Goal: Navigation & Orientation: Find specific page/section

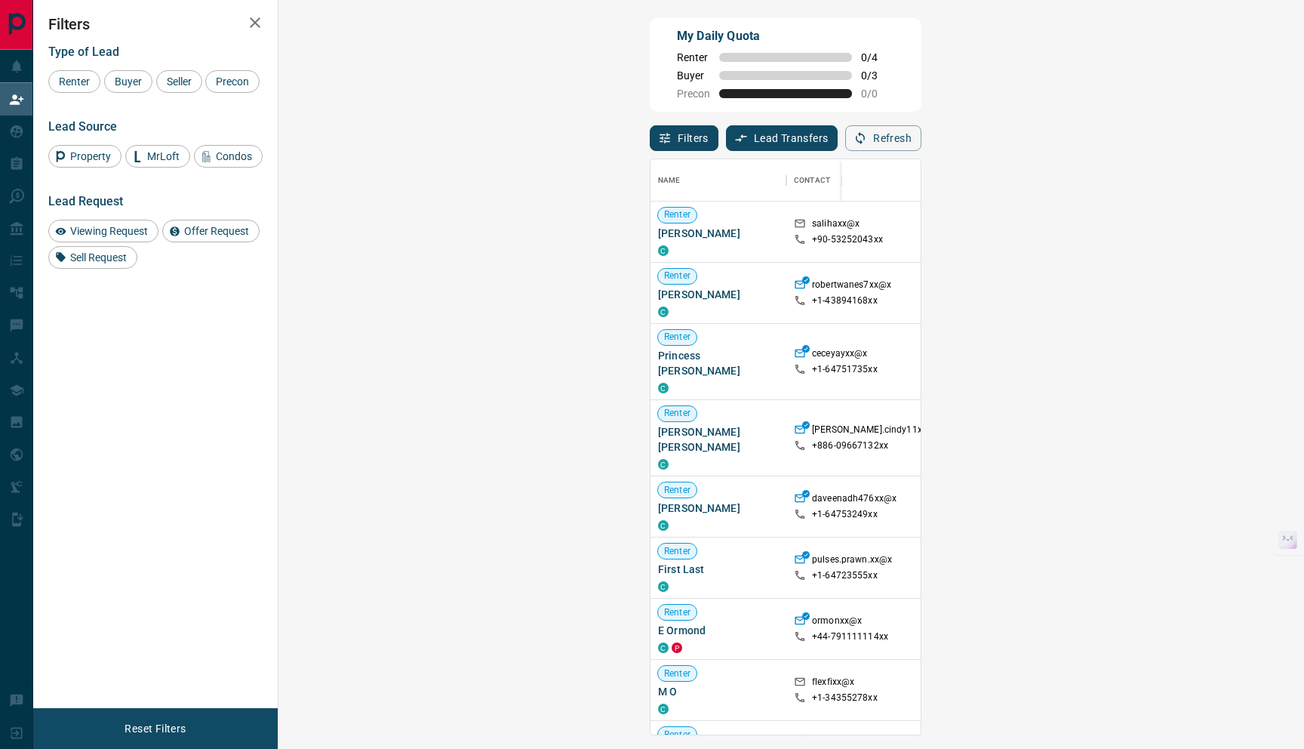
scroll to position [563, 982]
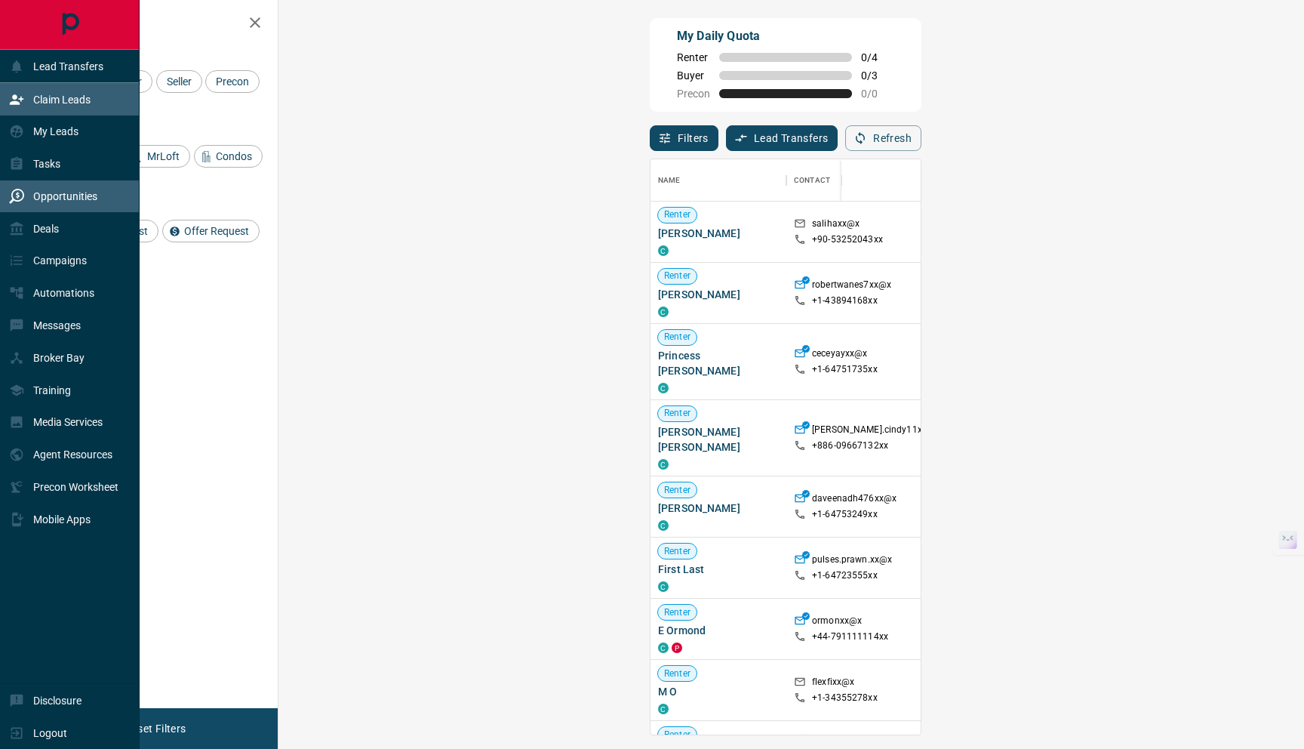
click at [50, 198] on p "Opportunities" at bounding box center [65, 196] width 64 height 12
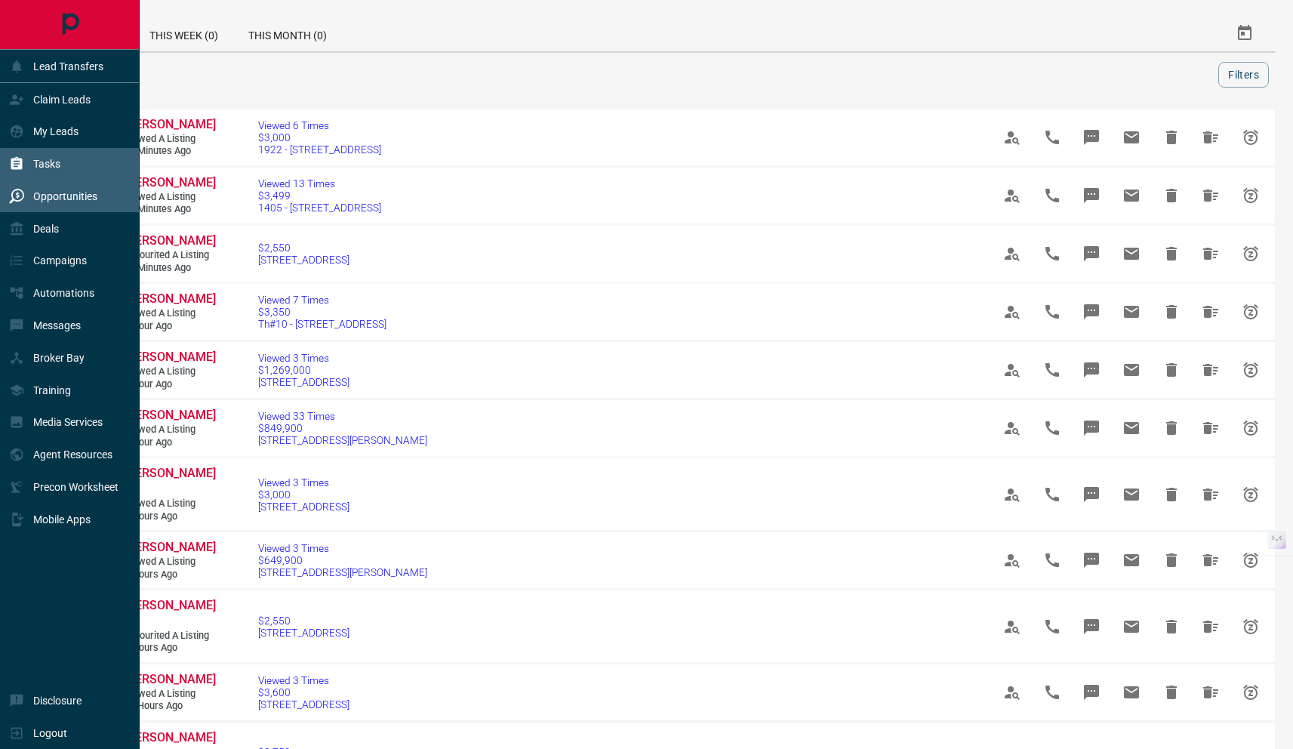
click at [56, 164] on p "Tasks" at bounding box center [46, 164] width 27 height 12
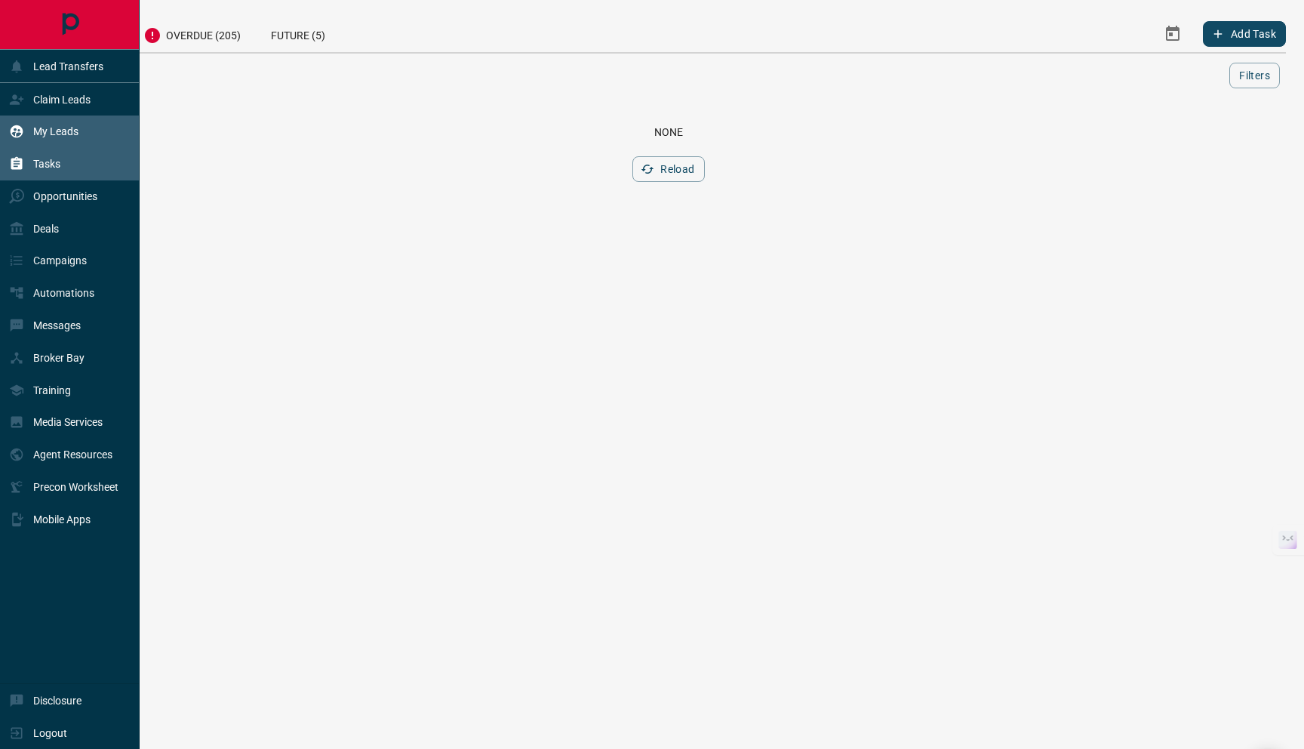
click at [68, 137] on p "My Leads" at bounding box center [55, 131] width 45 height 12
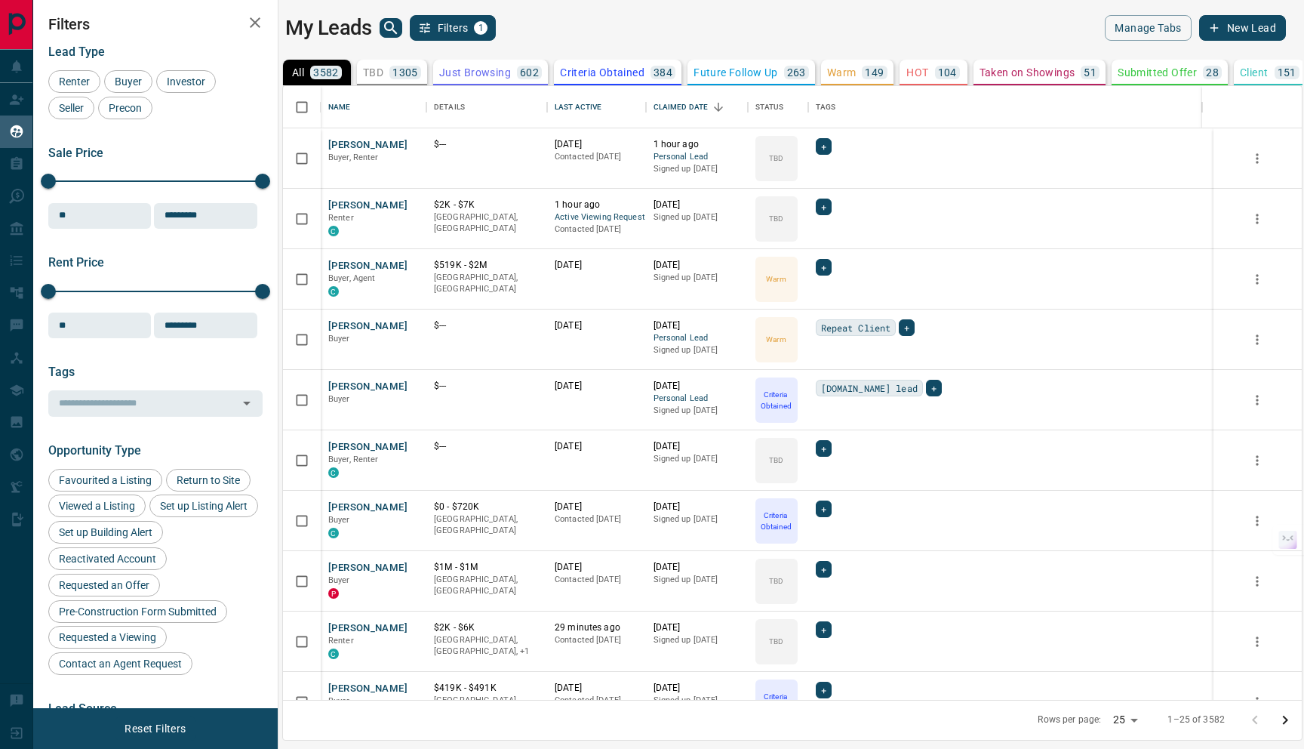
scroll to position [602, 1008]
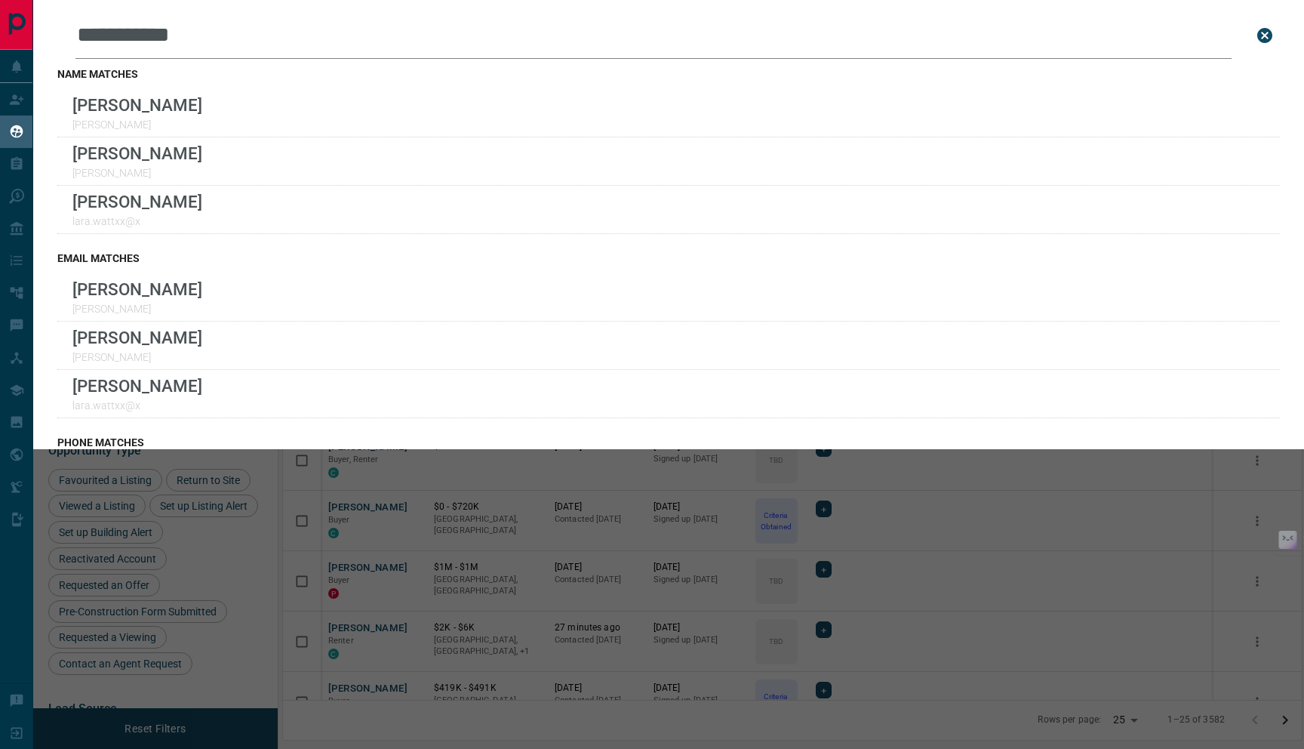
scroll to position [602, 1008]
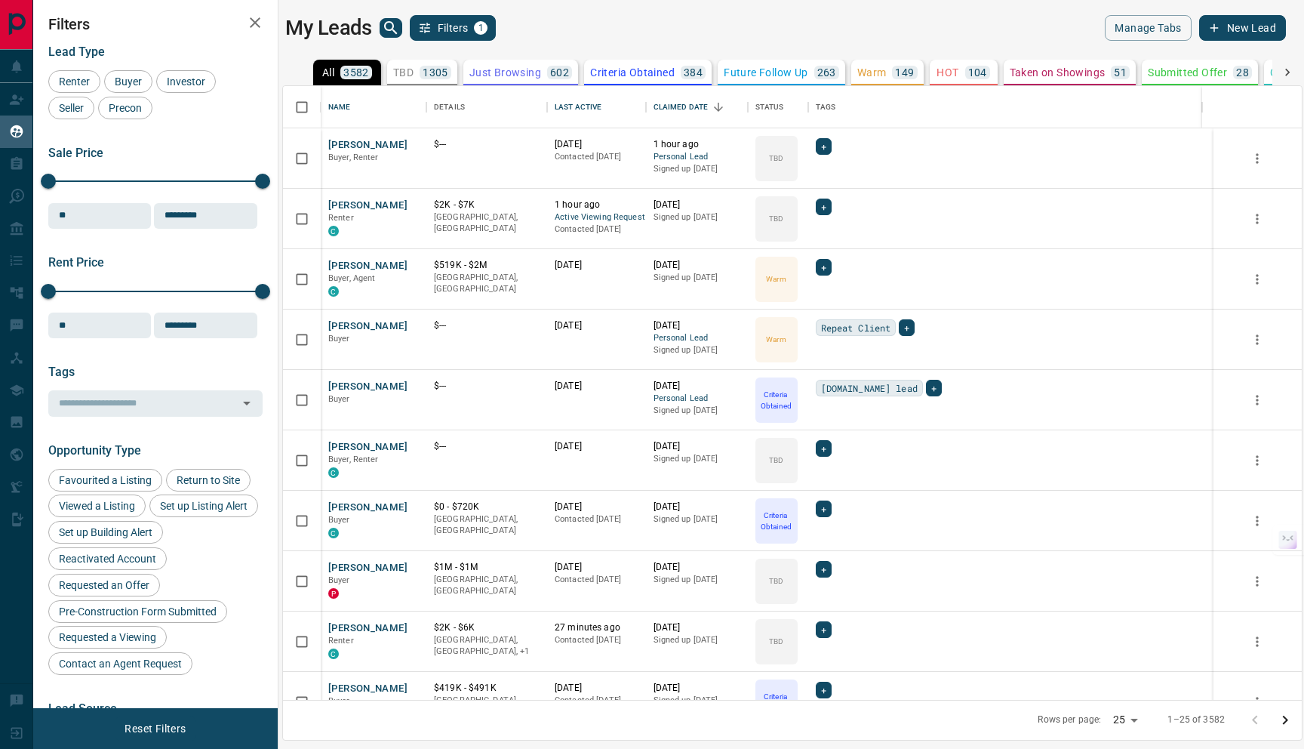
scroll to position [602, 1008]
